Goal: Check status: Check status

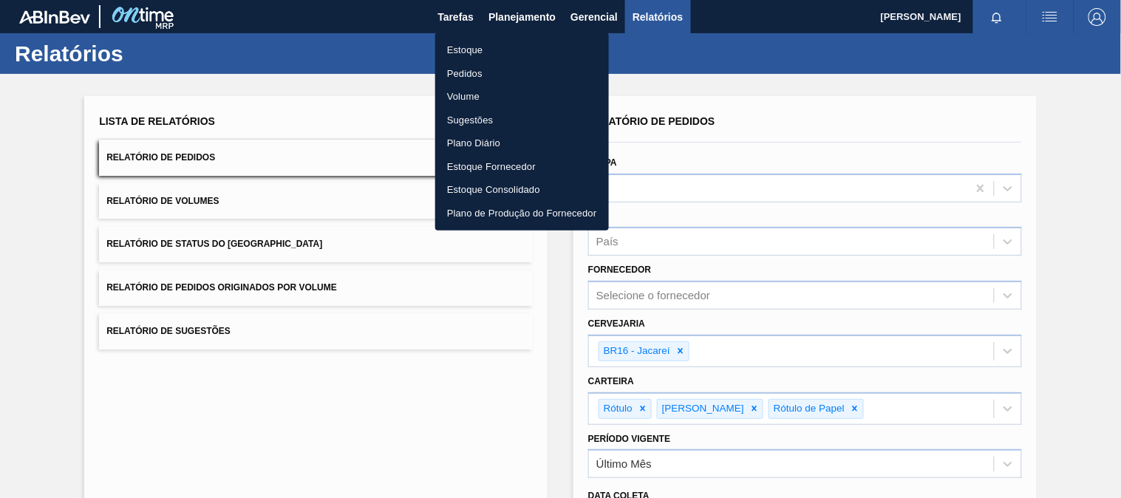
click at [466, 47] on li "Estoque" at bounding box center [522, 50] width 174 height 24
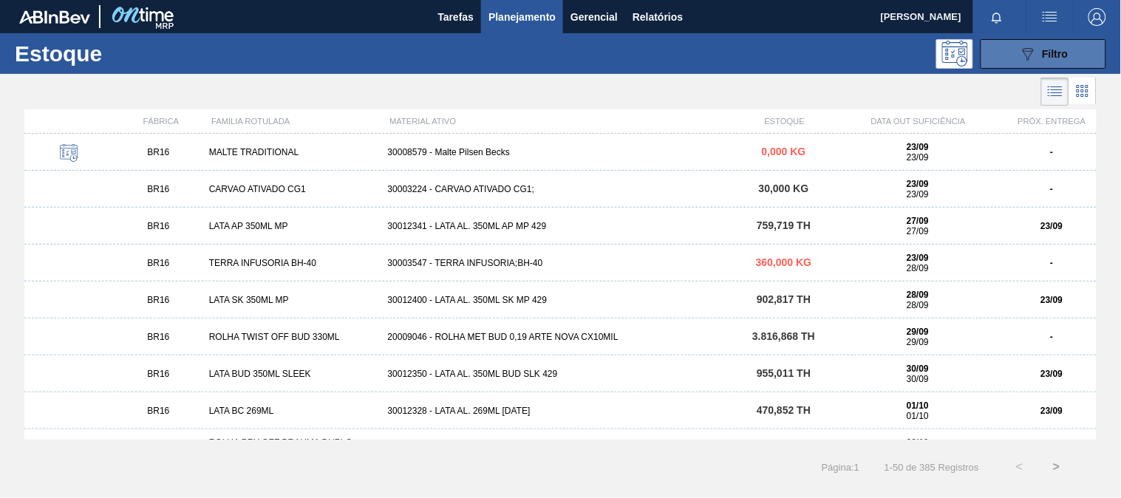
drag, startPoint x: 1021, startPoint y: 59, endPoint x: 1017, endPoint y: 70, distance: 11.7
click at [1021, 60] on icon "089F7B8B-B2A5-4AFE-B5C0-19BA573D28AC" at bounding box center [1028, 54] width 18 height 18
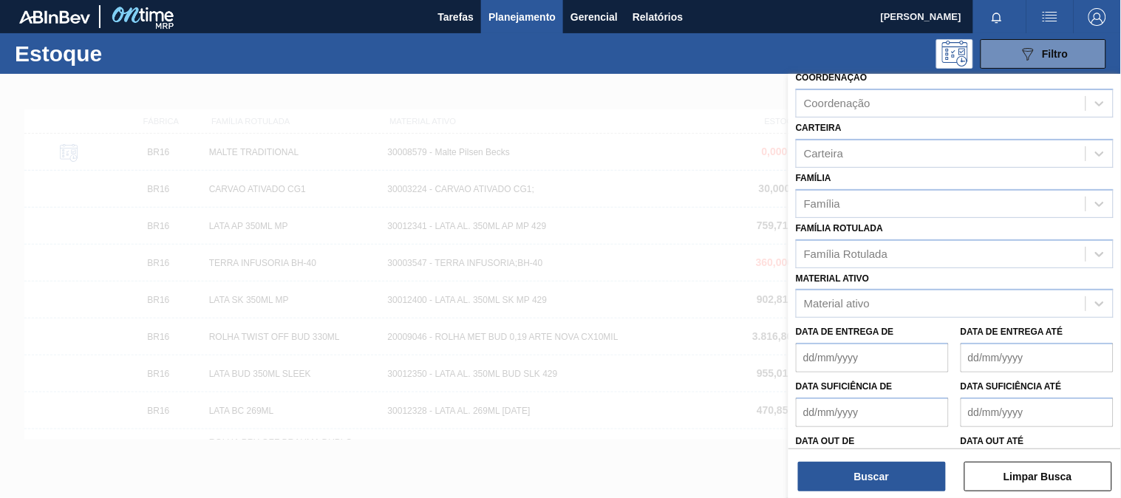
scroll to position [203, 0]
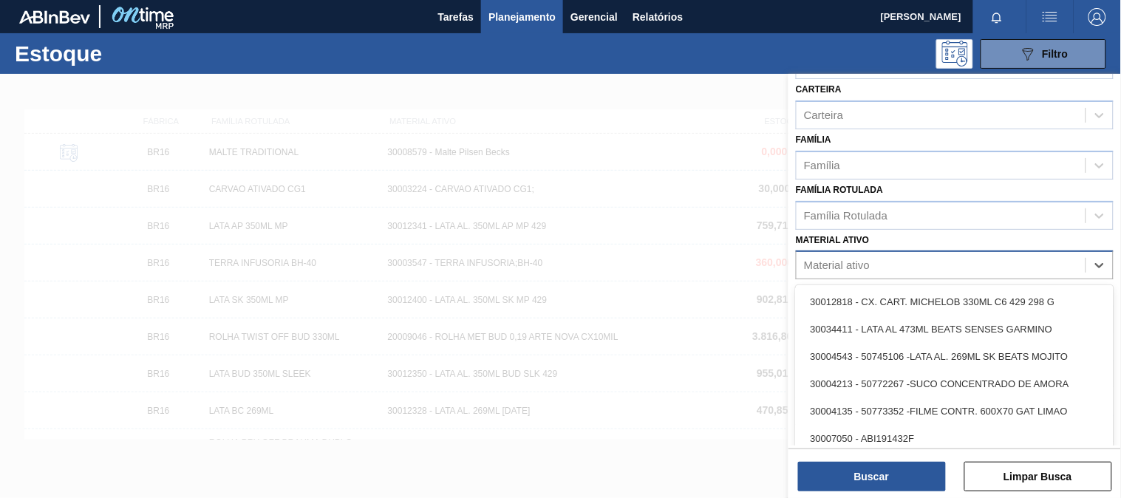
click at [845, 259] on div "Material ativo" at bounding box center [837, 265] width 66 height 13
paste ativo "30003376"
type ativo "30003376"
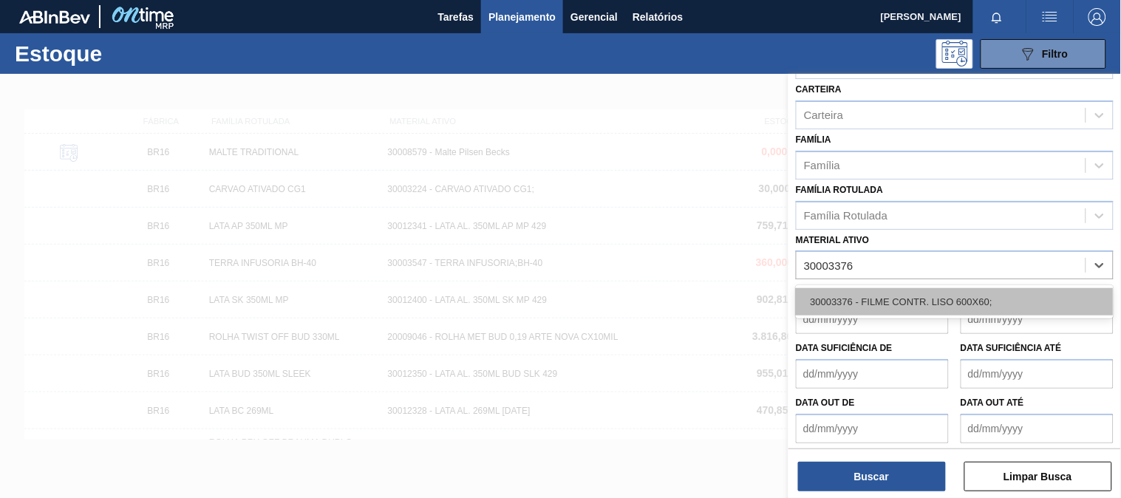
click at [853, 296] on div "30003376 - FILME CONTR. LISO 600X60;" at bounding box center [955, 301] width 318 height 27
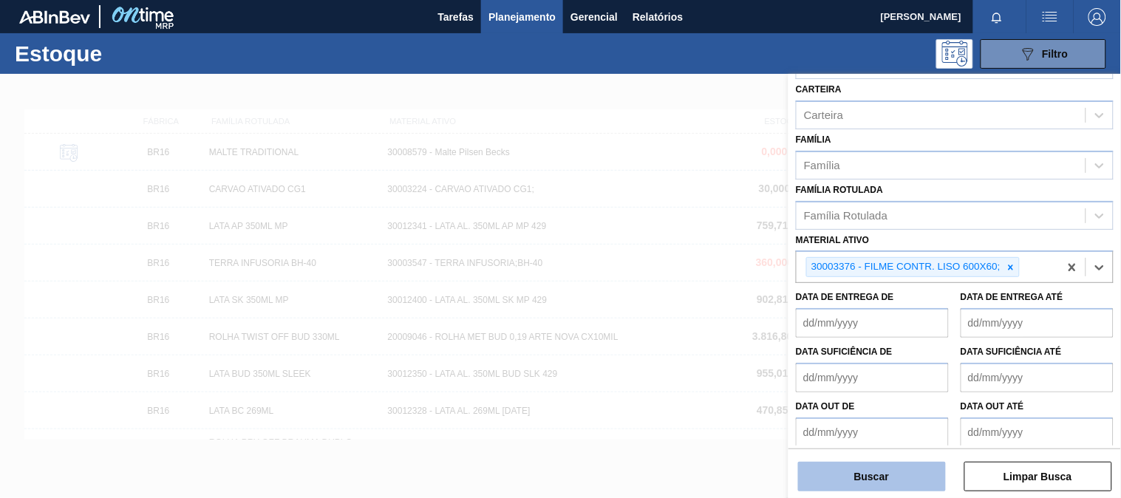
click at [863, 471] on button "Buscar" at bounding box center [872, 477] width 148 height 30
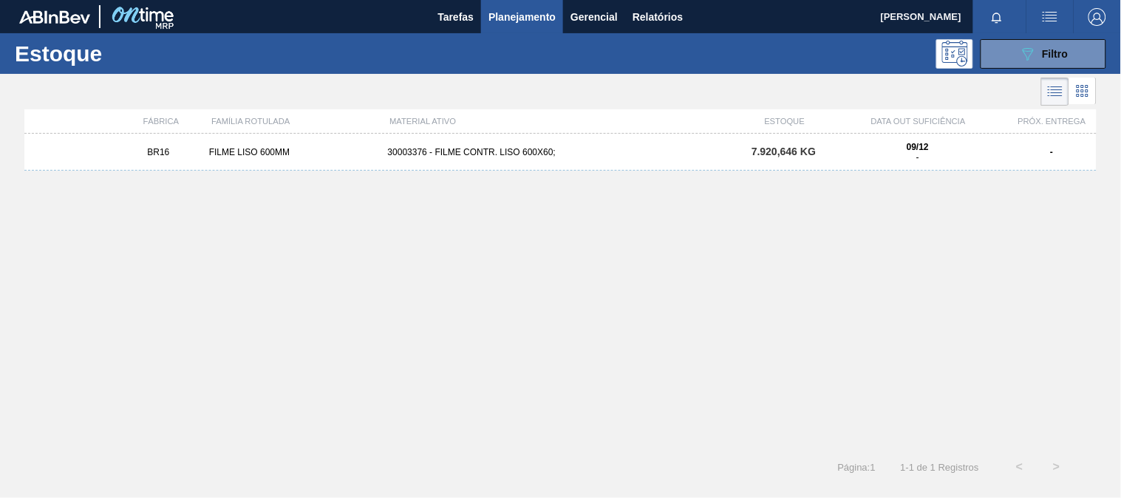
click at [587, 150] on div "30003376 - FILME CONTR. LISO 600X60;" at bounding box center [561, 152] width 358 height 10
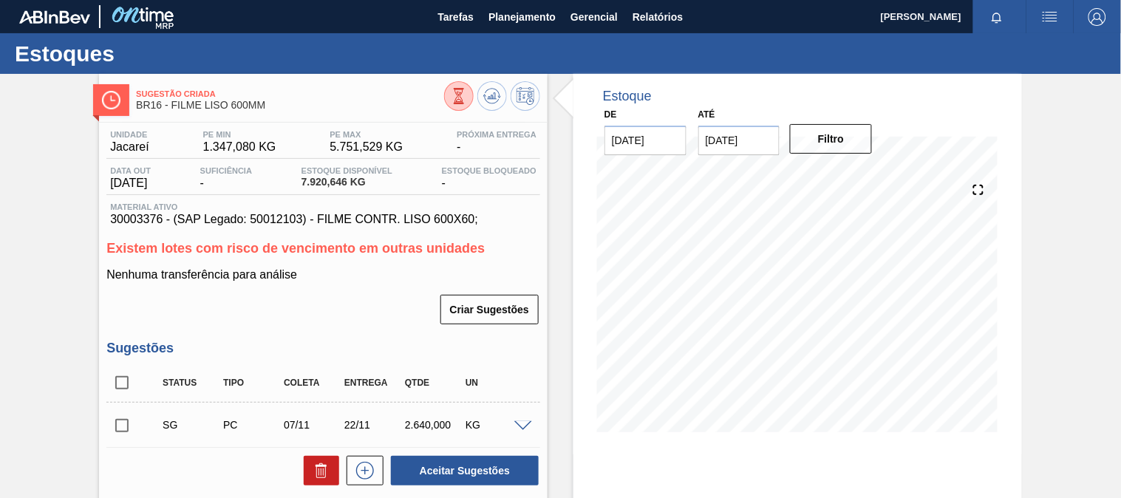
scroll to position [82, 0]
